Goal: Browse casually

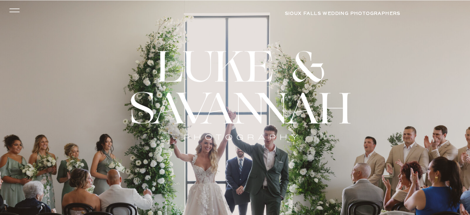
click at [14, 12] on icon at bounding box center [14, 10] width 15 height 13
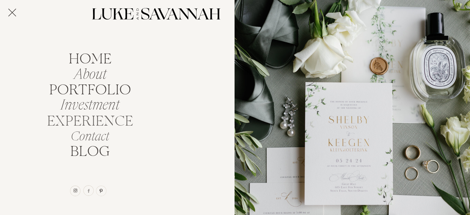
click at [87, 122] on nav "EXPERIENCE" at bounding box center [90, 120] width 92 height 12
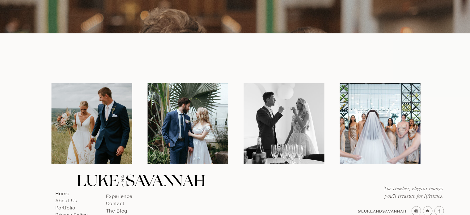
scroll to position [2777, 0]
